Goal: Task Accomplishment & Management: Use online tool/utility

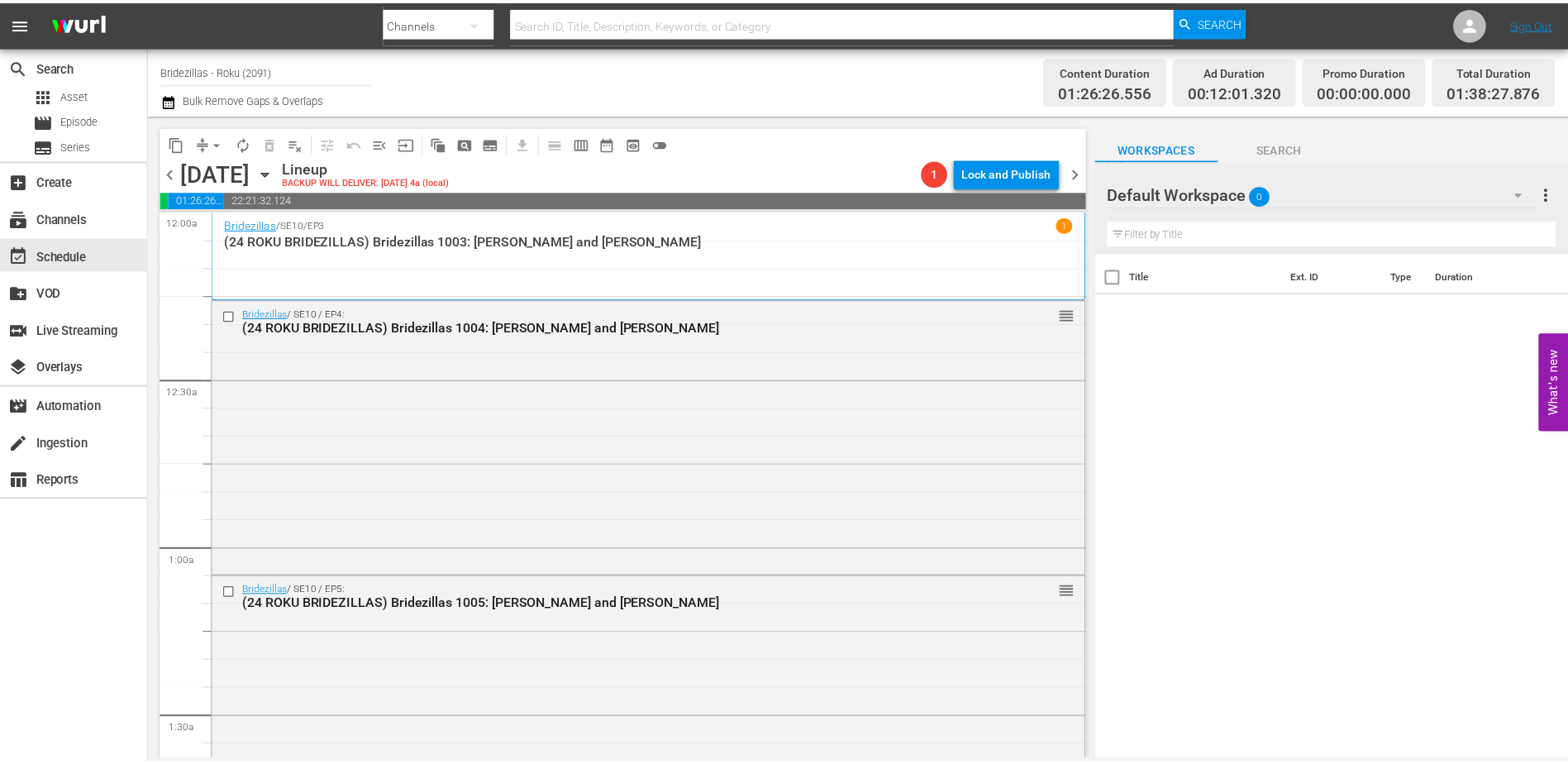
scroll to position [142, 0]
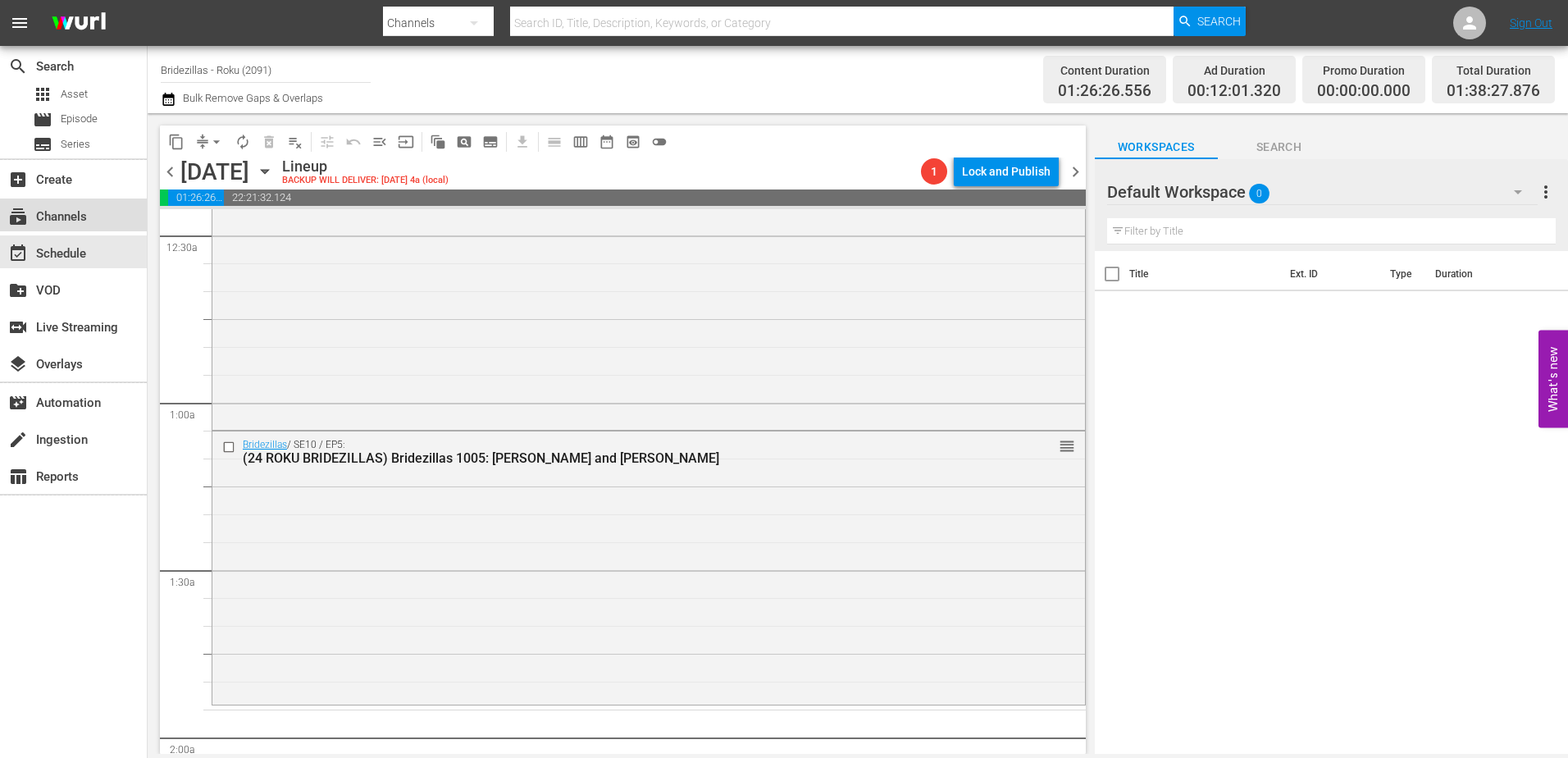
click at [68, 211] on div "subscriptions Channels" at bounding box center [45, 214] width 92 height 15
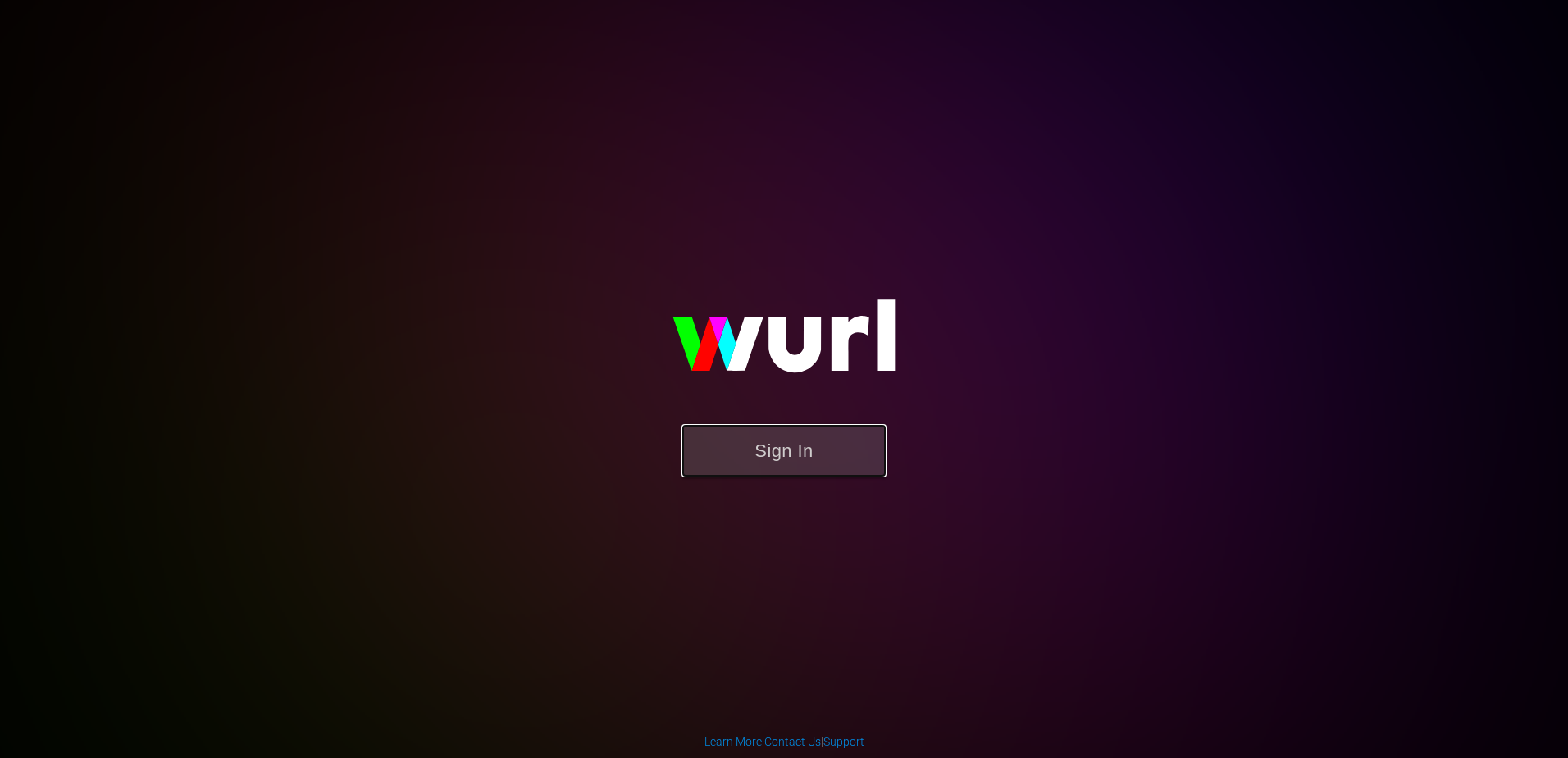
click at [733, 447] on button "Sign In" at bounding box center [783, 450] width 205 height 53
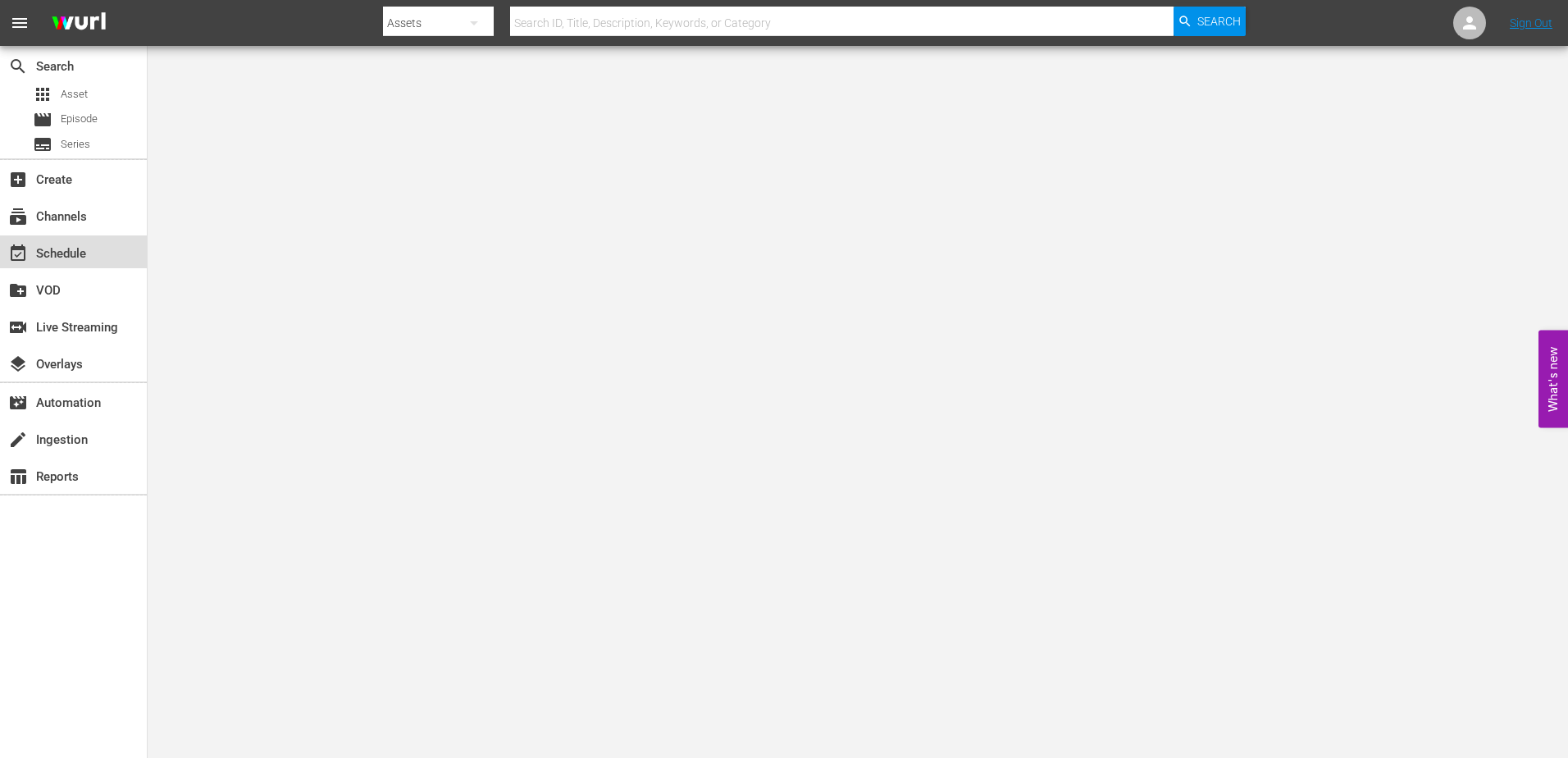
click at [44, 268] on div "event_available Schedule" at bounding box center [73, 252] width 147 height 33
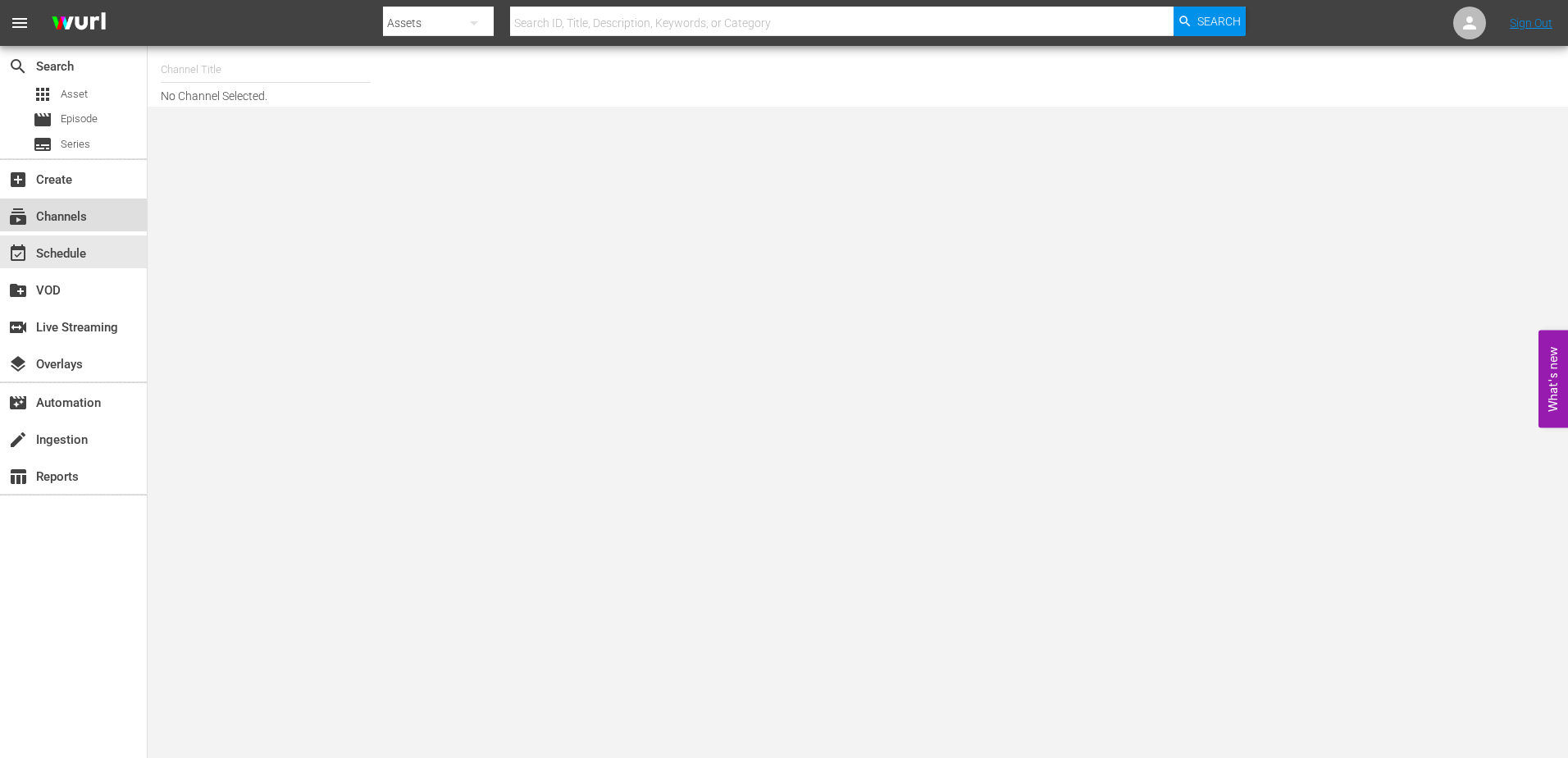
click at [88, 206] on div "subscriptions Channels" at bounding box center [45, 214] width 92 height 15
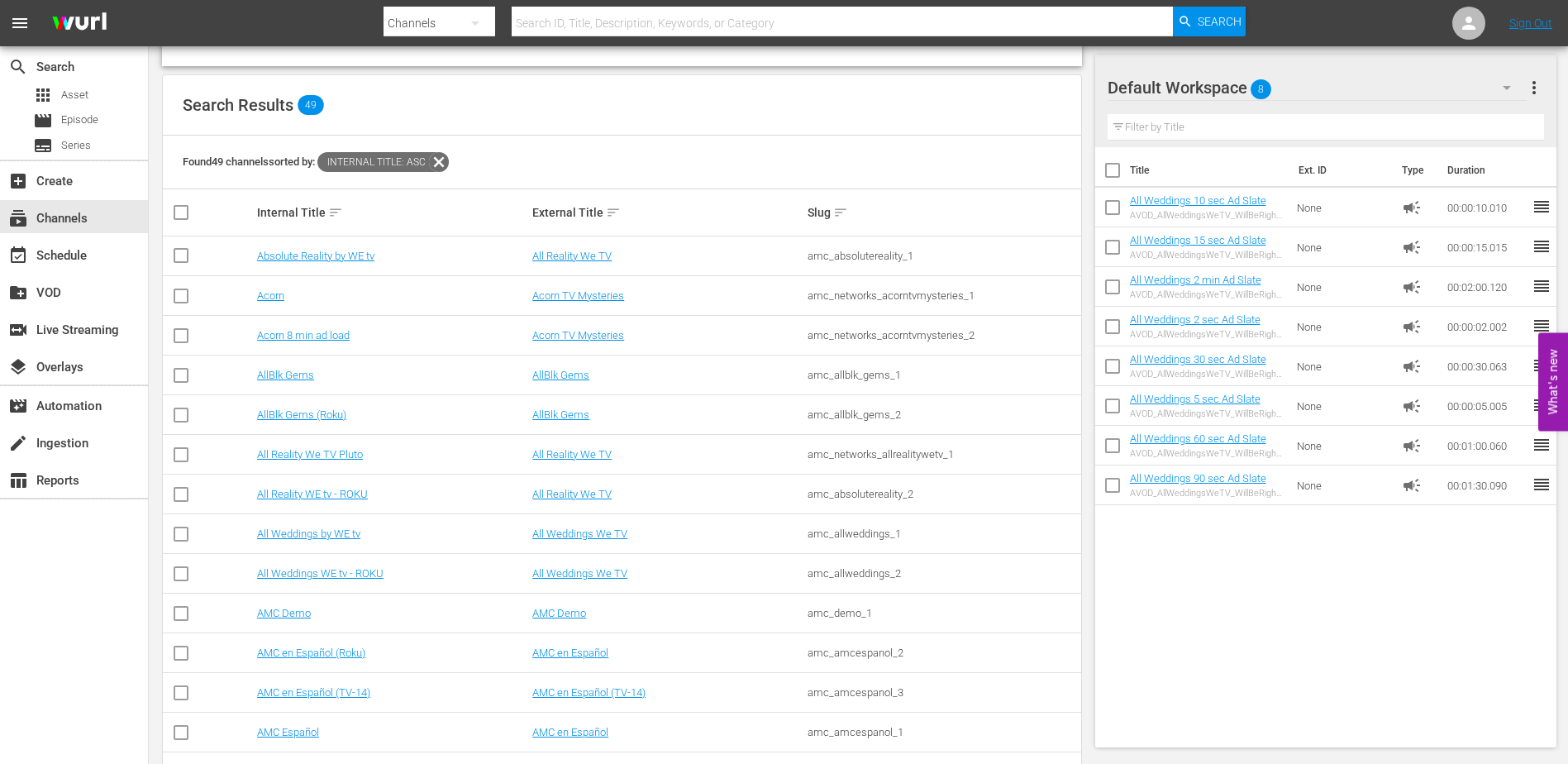
scroll to position [139, 0]
click at [627, 124] on div "Search Results 49" at bounding box center [621, 104] width 918 height 60
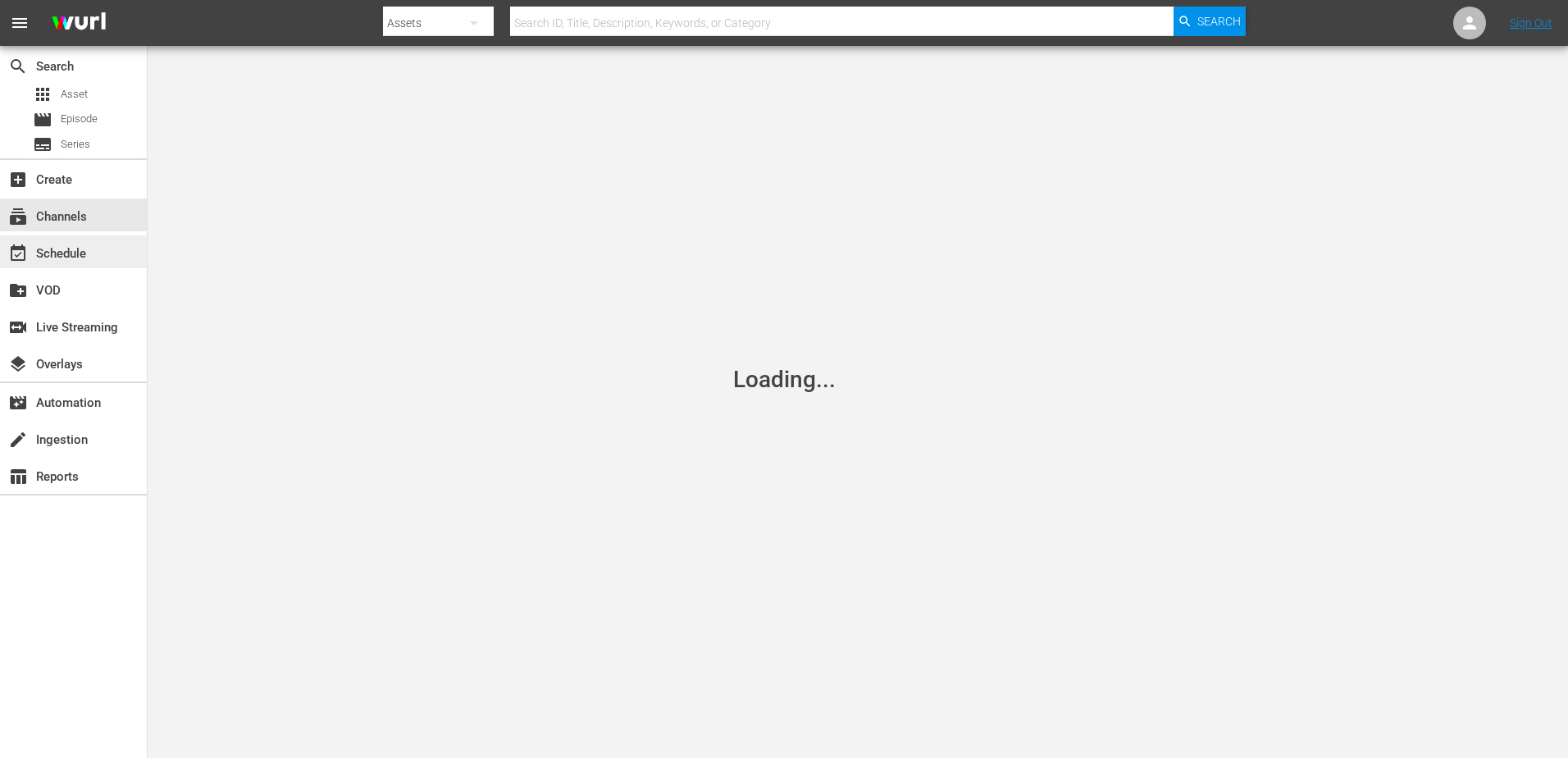
click at [65, 244] on div "event_available Schedule" at bounding box center [45, 251] width 92 height 15
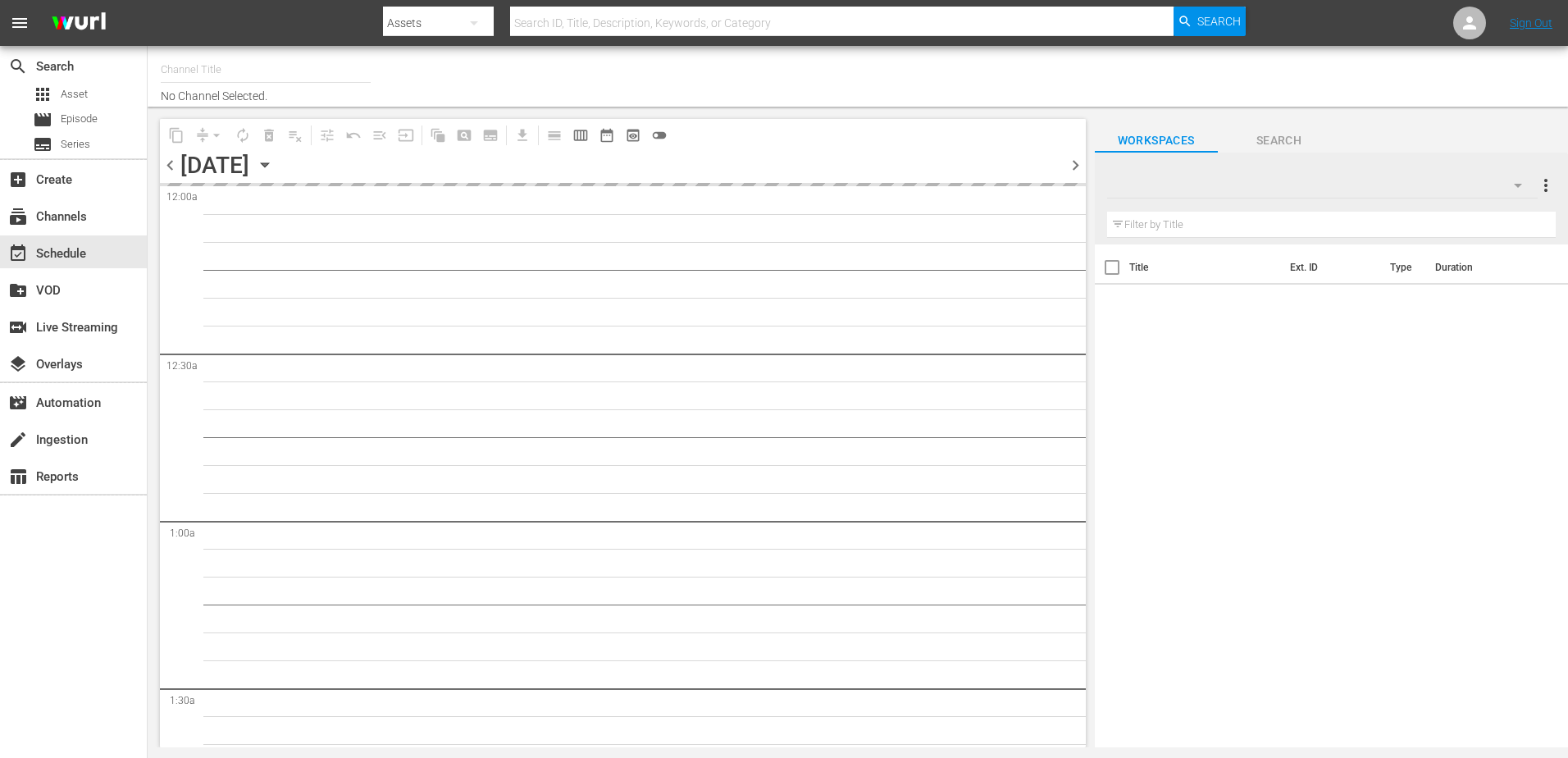
type input "All Weddings WE tv - ROKU (1211)"
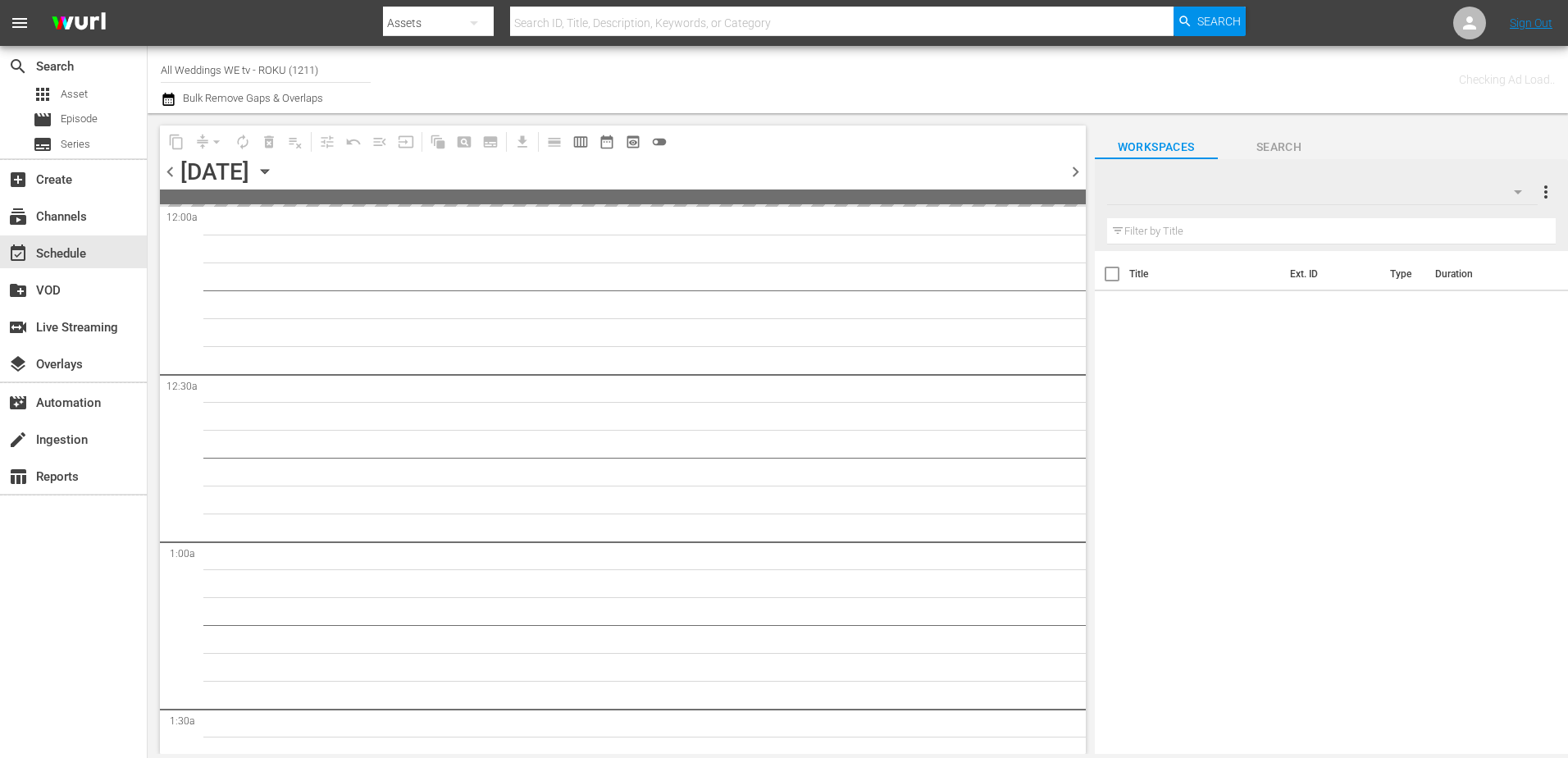
click at [274, 167] on icon "button" at bounding box center [264, 171] width 18 height 18
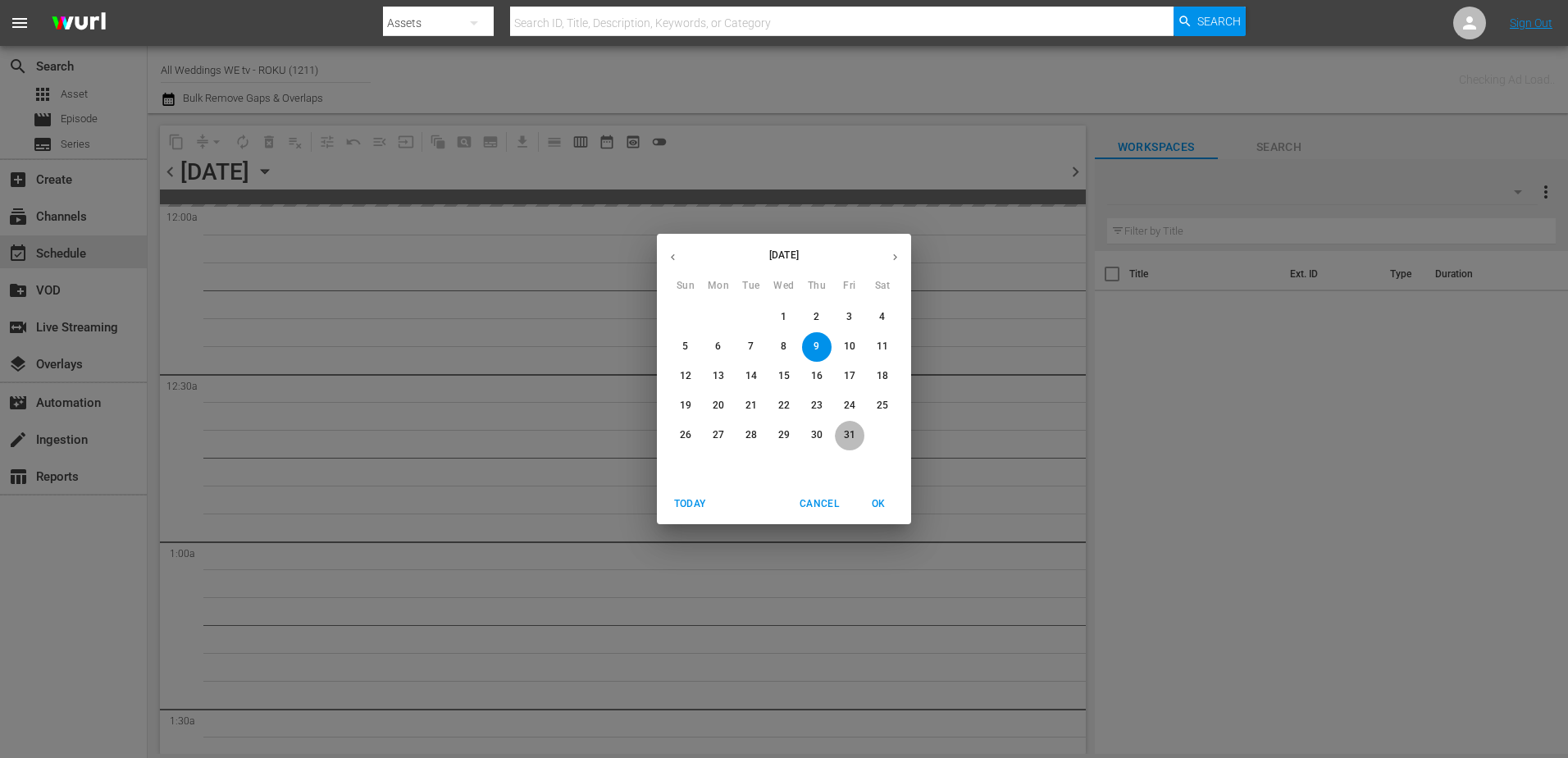
click at [837, 433] on span "31" at bounding box center [849, 435] width 29 height 14
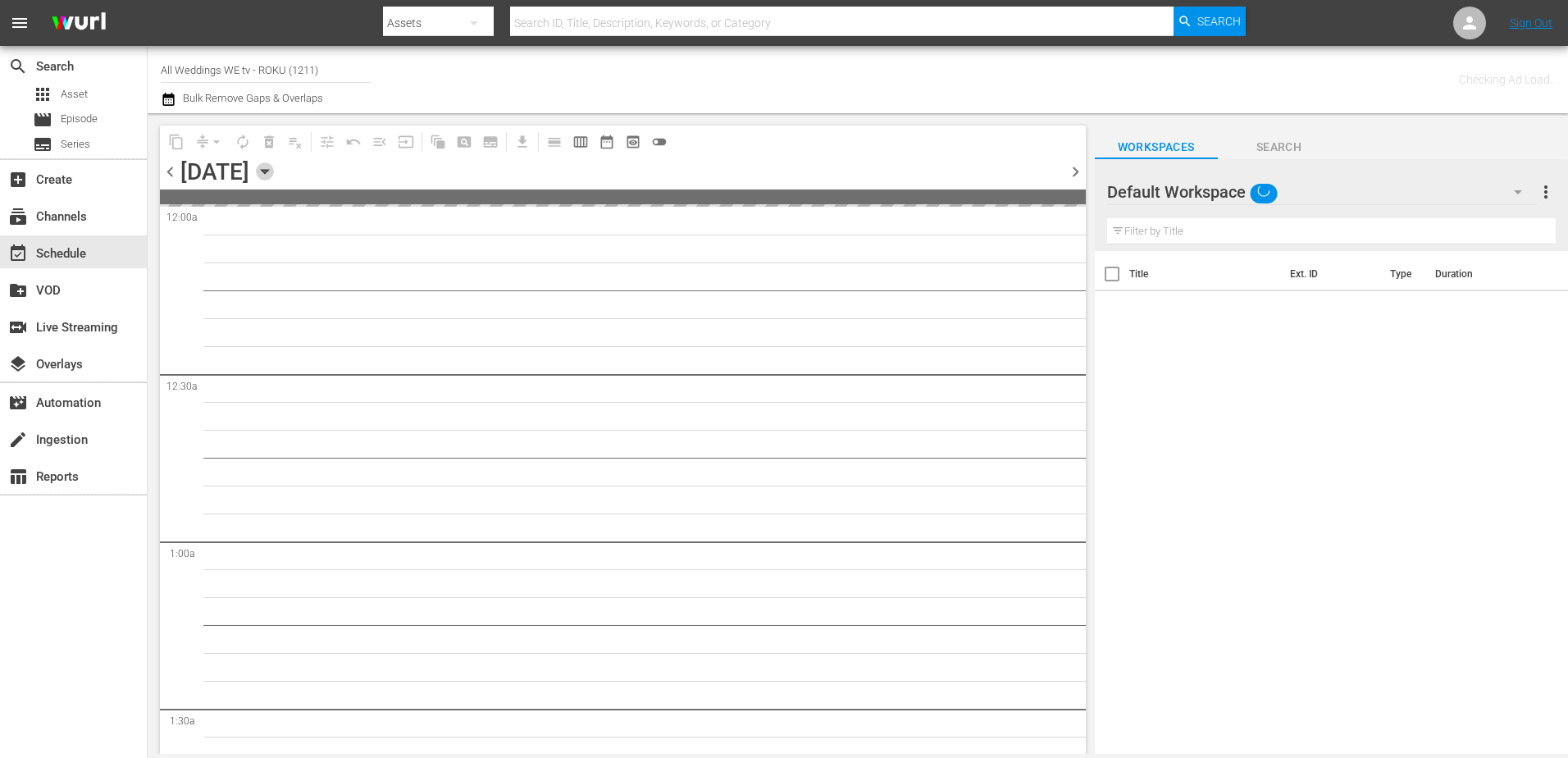
click at [274, 176] on icon "button" at bounding box center [264, 171] width 18 height 18
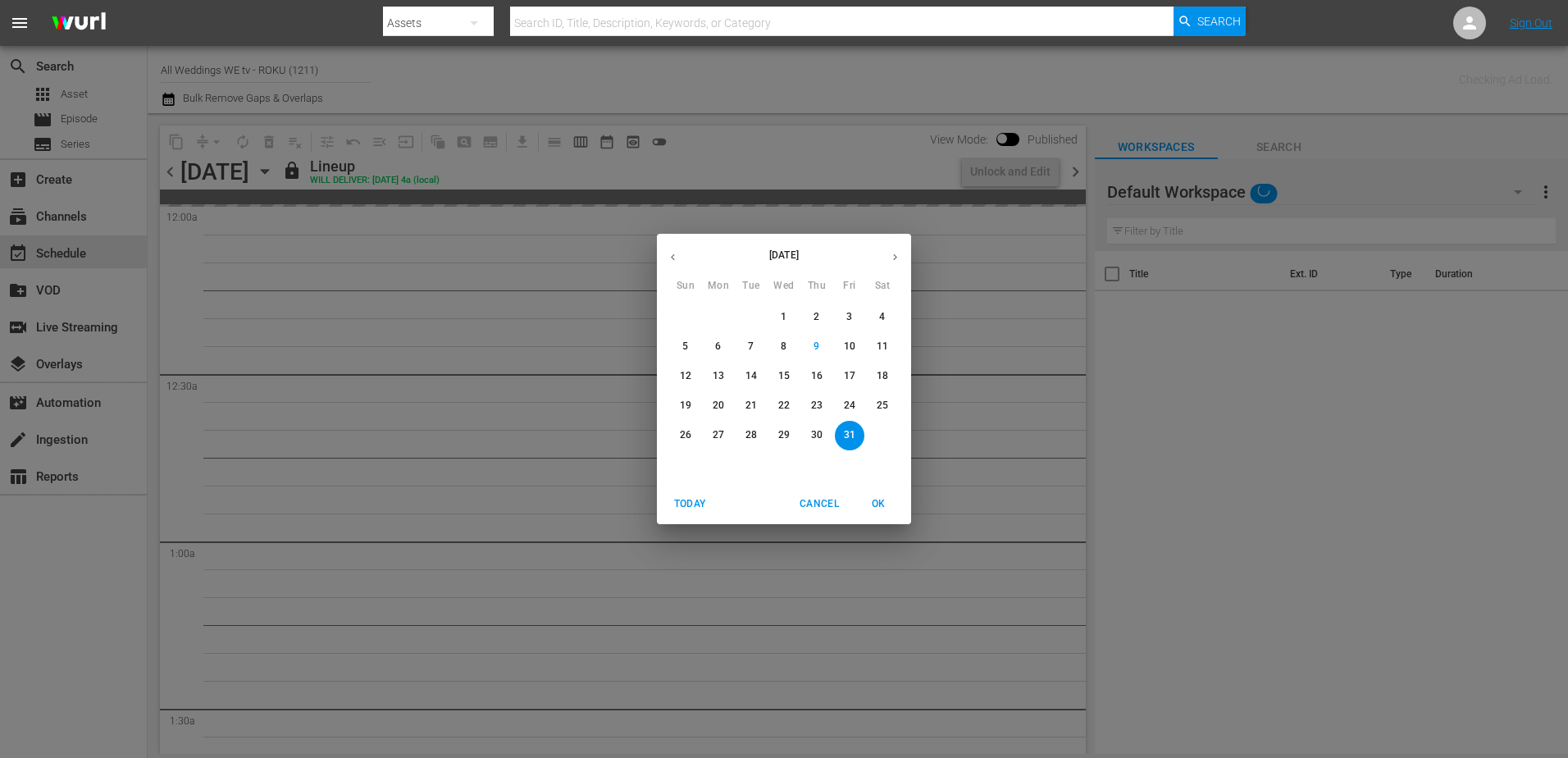
click at [894, 256] on icon "button" at bounding box center [895, 256] width 12 height 12
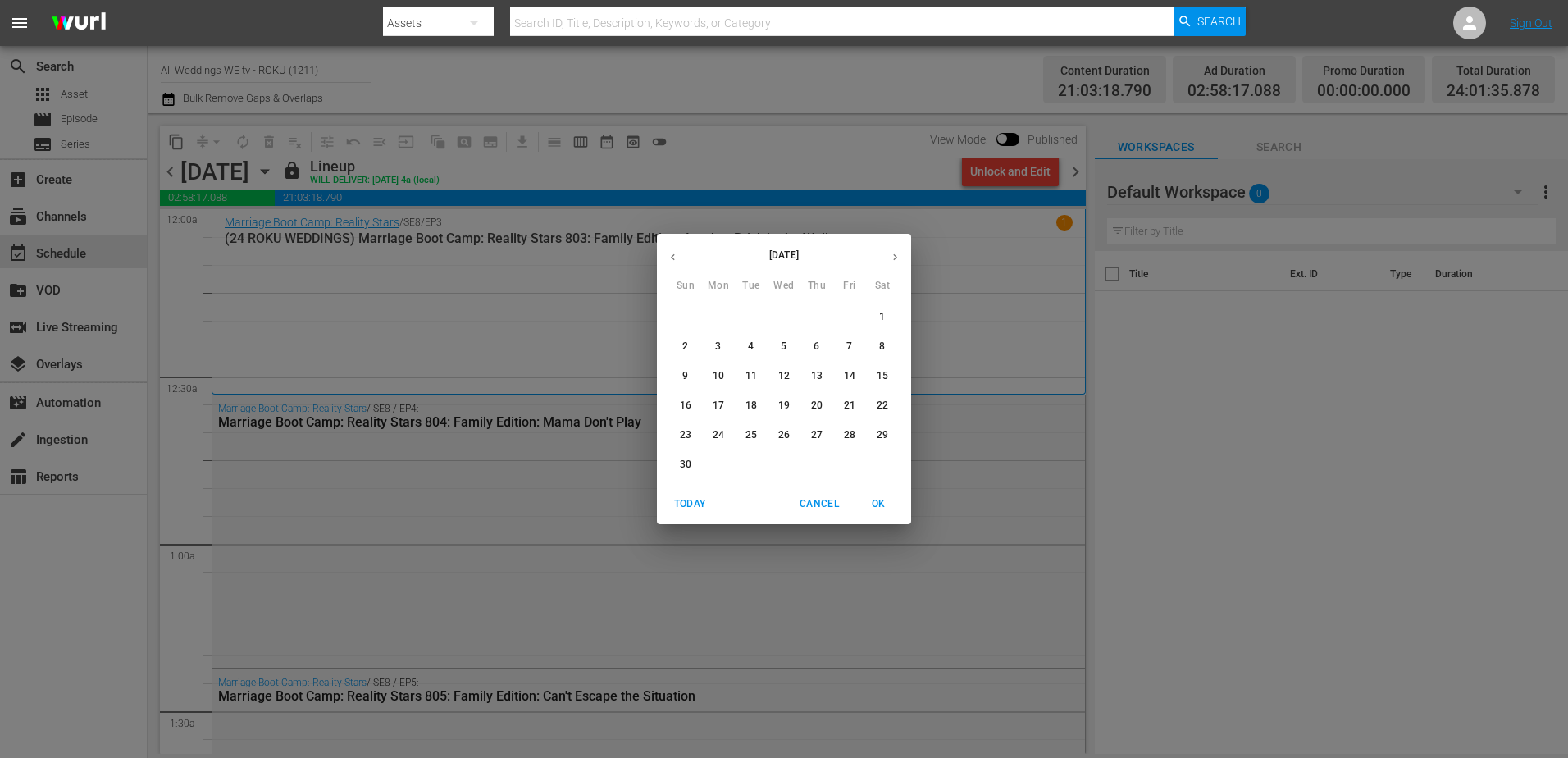
click at [687, 458] on p "30" at bounding box center [686, 465] width 11 height 14
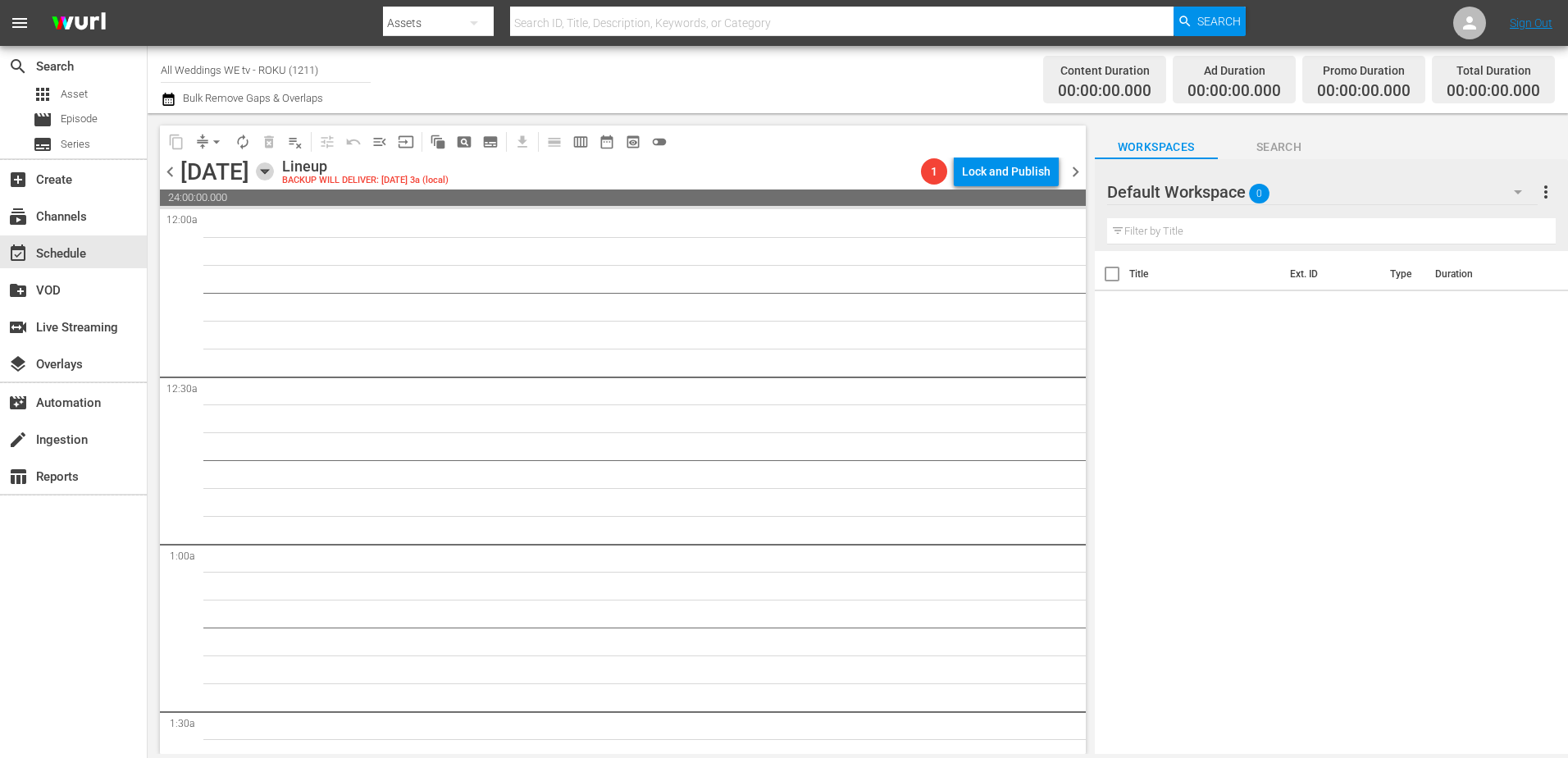
click at [274, 179] on icon "button" at bounding box center [264, 171] width 18 height 18
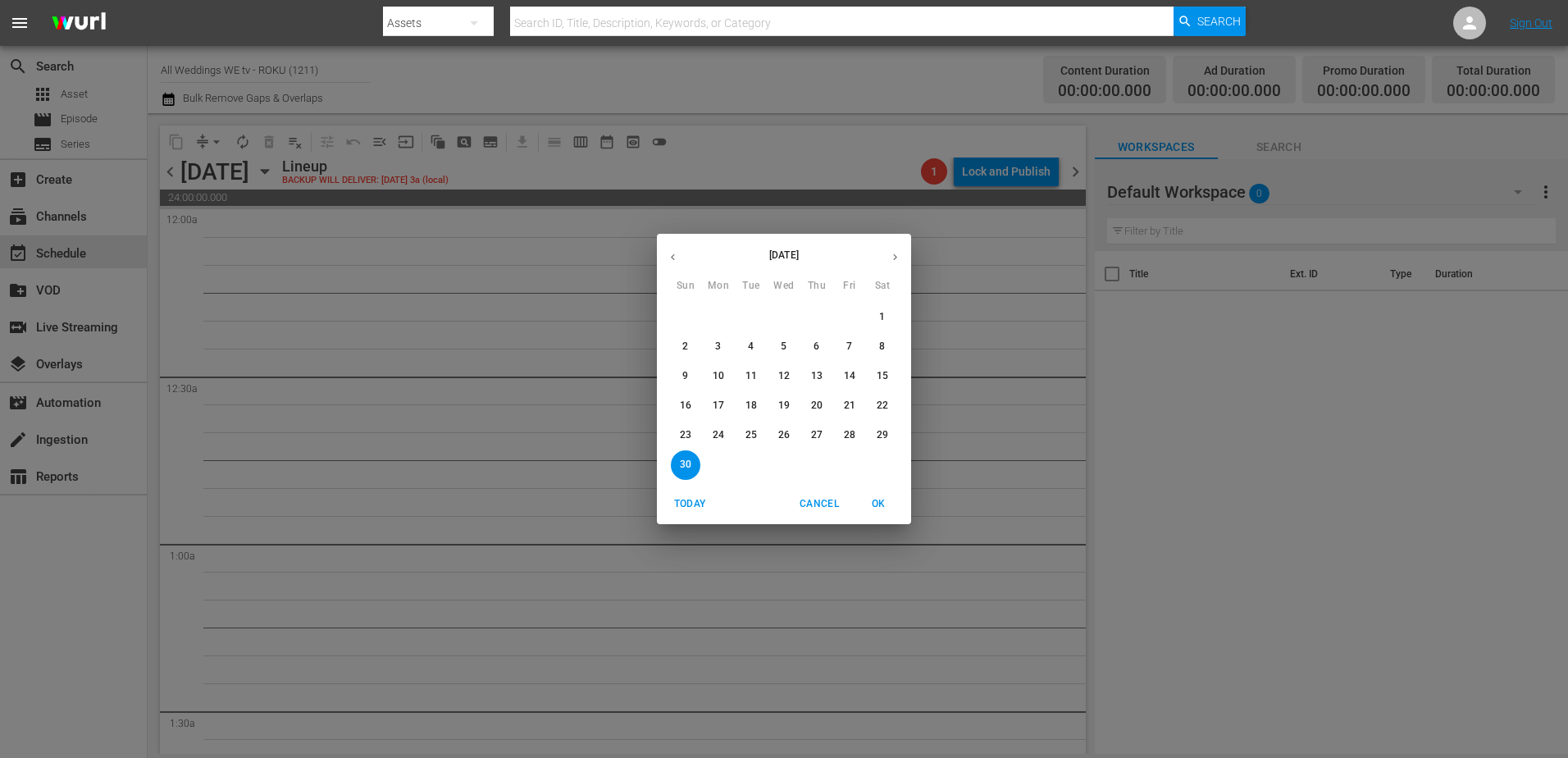
click at [820, 372] on p "13" at bounding box center [816, 376] width 11 height 14
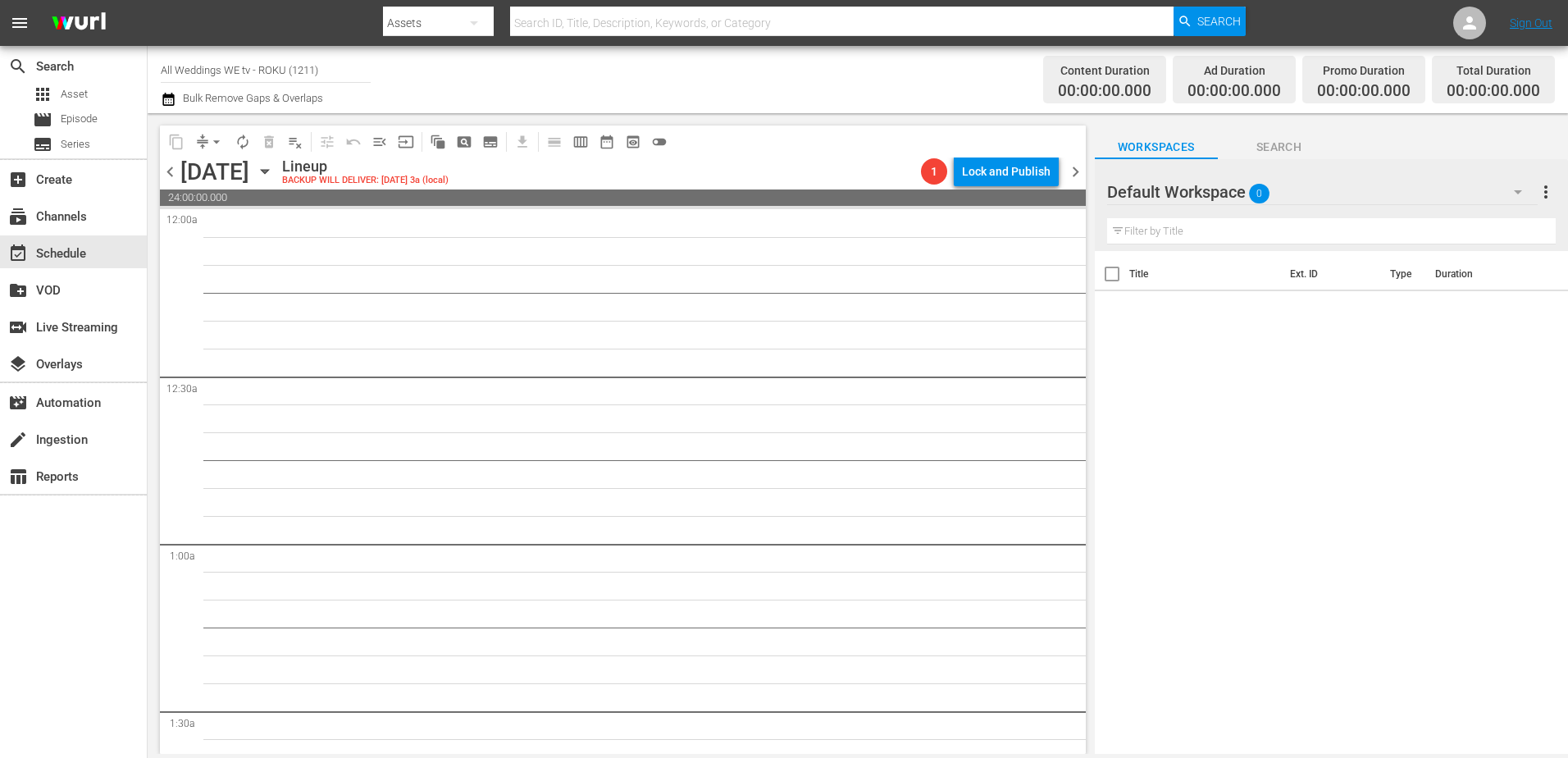
click at [274, 173] on icon "button" at bounding box center [264, 171] width 18 height 18
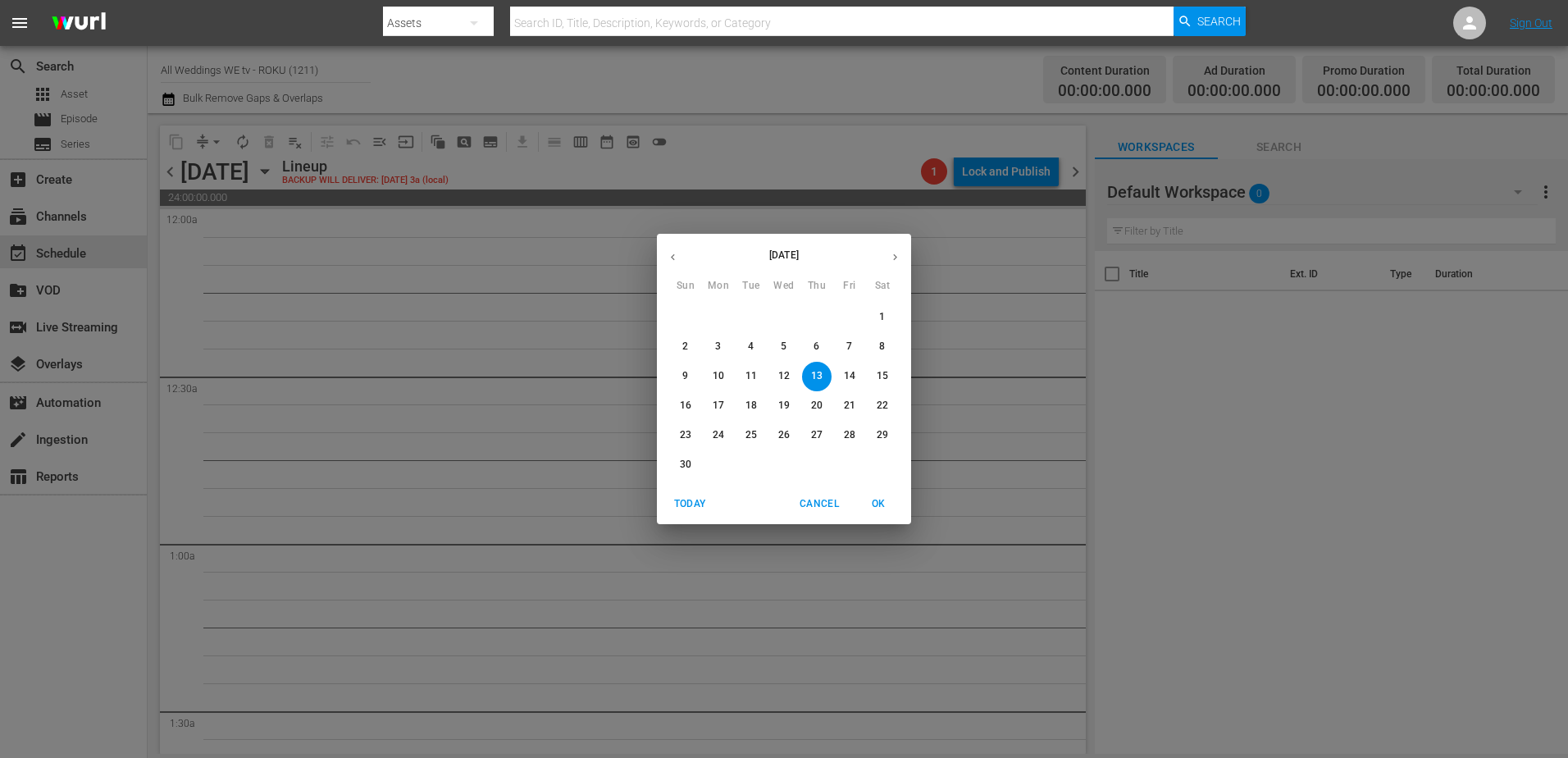
click at [883, 348] on p "8" at bounding box center [881, 346] width 6 height 14
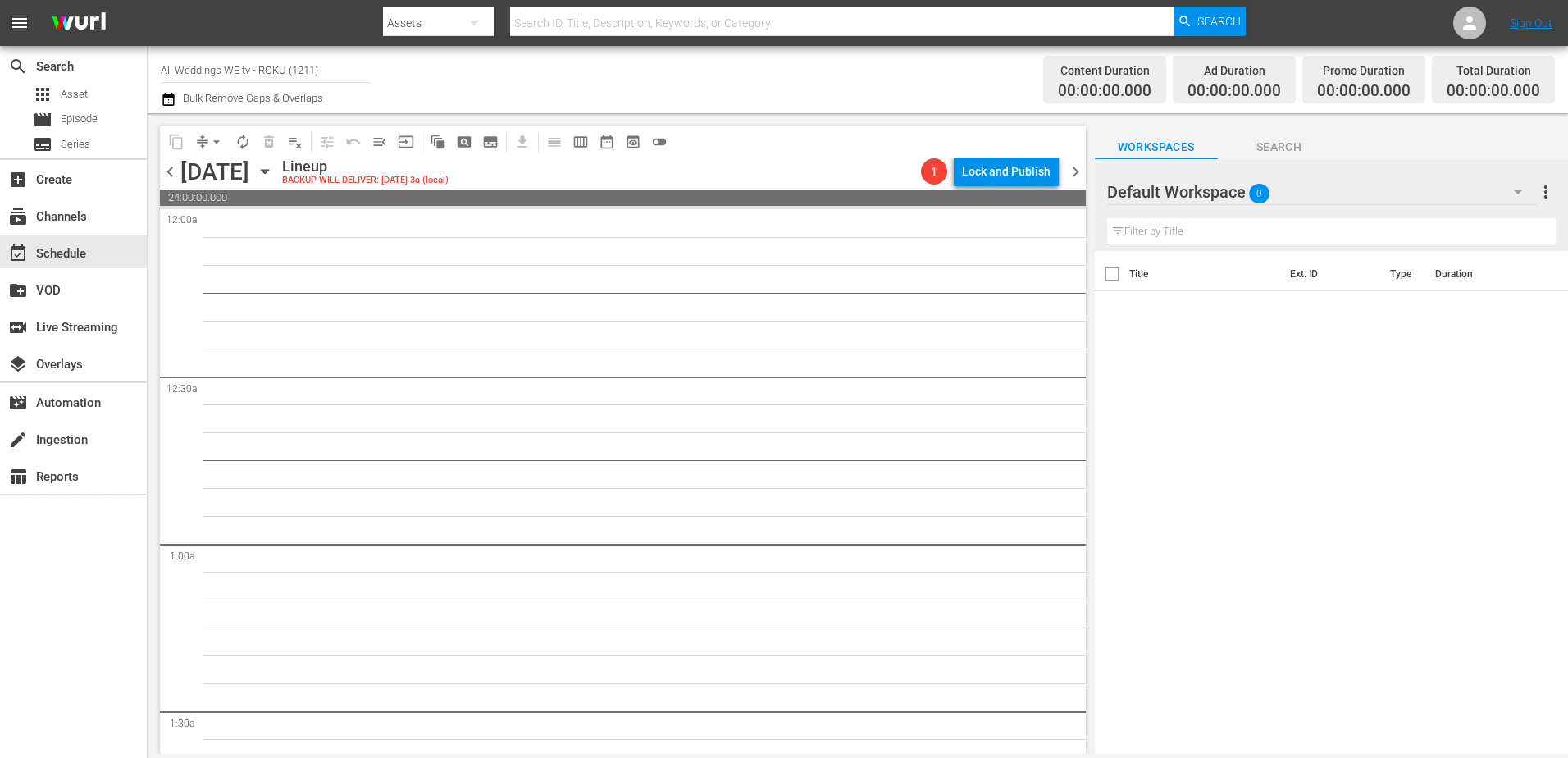
click at [274, 174] on icon "button" at bounding box center [264, 171] width 18 height 18
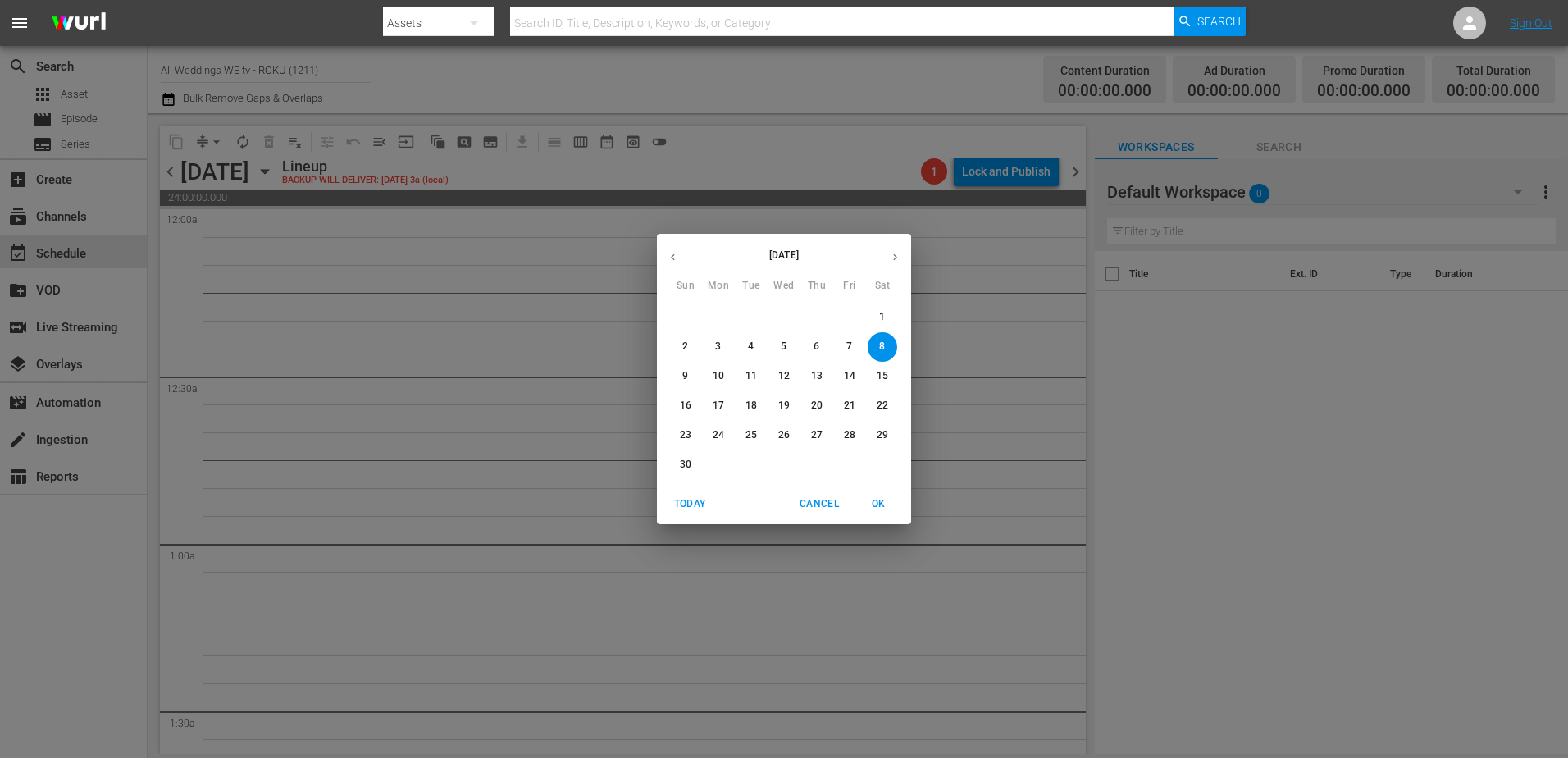
click at [682, 345] on p "2" at bounding box center [685, 346] width 6 height 14
